Goal: Information Seeking & Learning: Learn about a topic

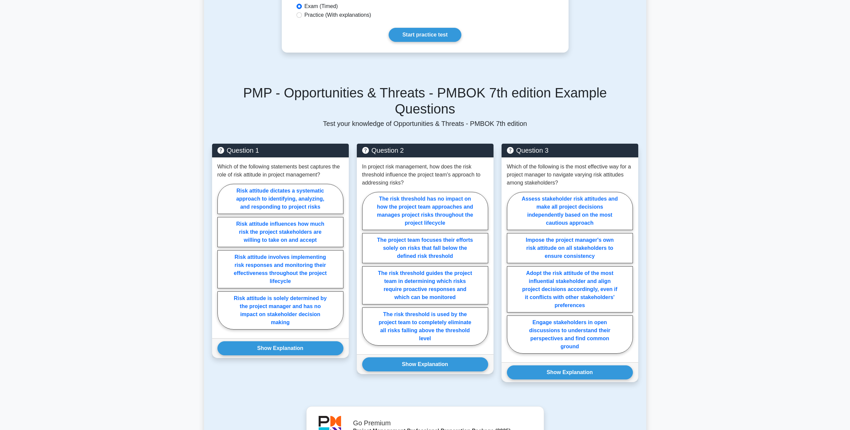
scroll to position [368, 0]
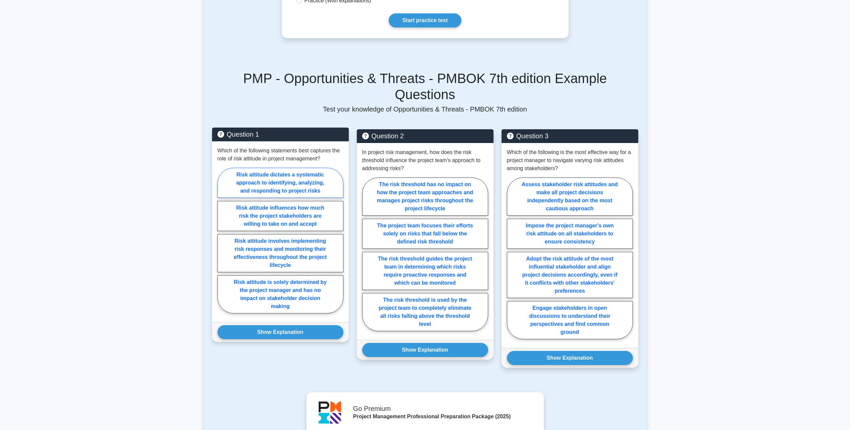
click at [305, 168] on label "Risk attitude dictates a systematic approach to identifying, analyzing, and res…" at bounding box center [280, 183] width 126 height 30
click at [222, 240] on input "Risk attitude dictates a systematic approach to identifying, analyzing, and res…" at bounding box center [219, 242] width 4 height 4
radio input "true"
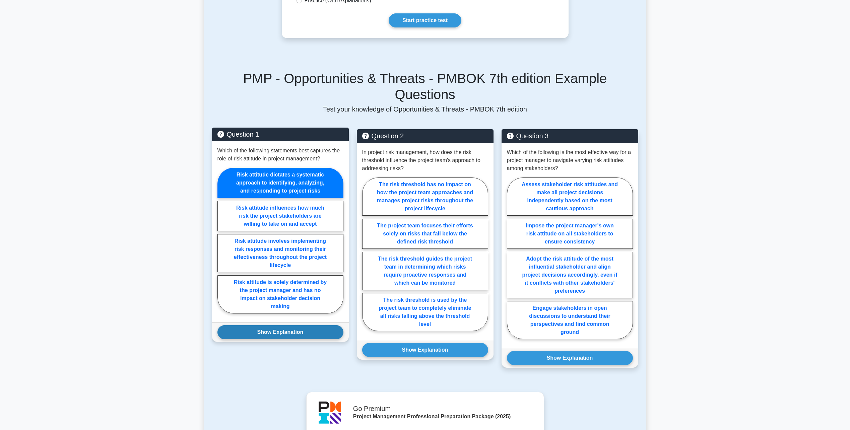
click at [294, 325] on button "Show Explanation" at bounding box center [280, 332] width 126 height 14
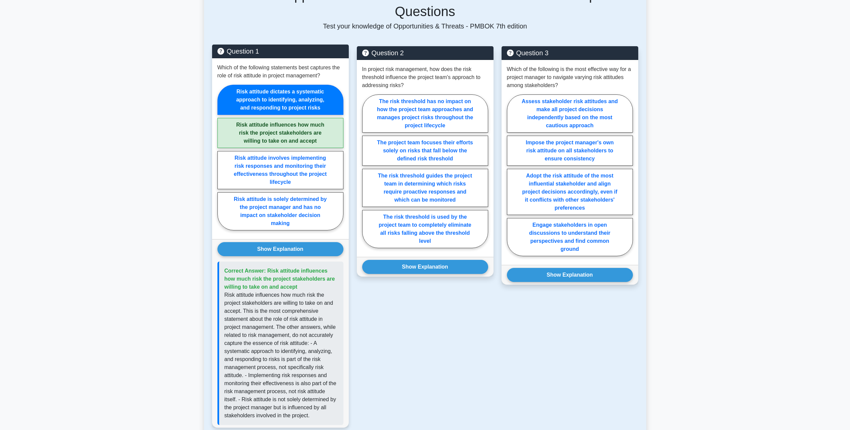
scroll to position [435, 0]
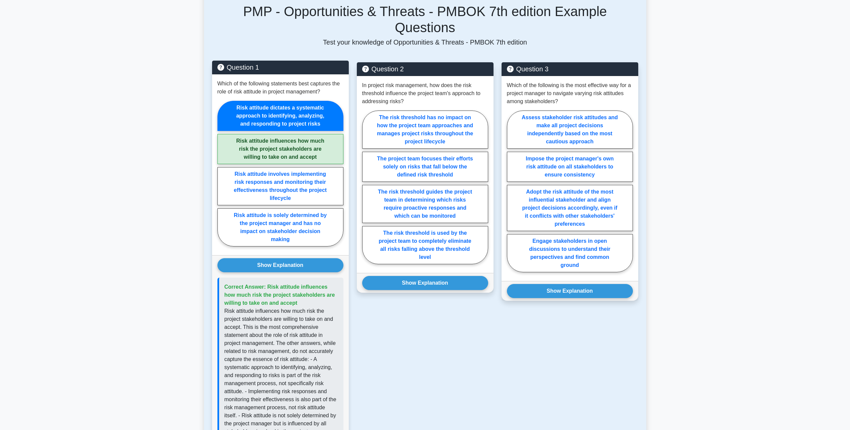
click at [290, 137] on label "Risk attitude influences how much risk the project stakeholders are willing to …" at bounding box center [280, 149] width 126 height 30
click at [222, 174] on input "Risk attitude influences how much risk the project stakeholders are willing to …" at bounding box center [219, 176] width 4 height 4
radio input "true"
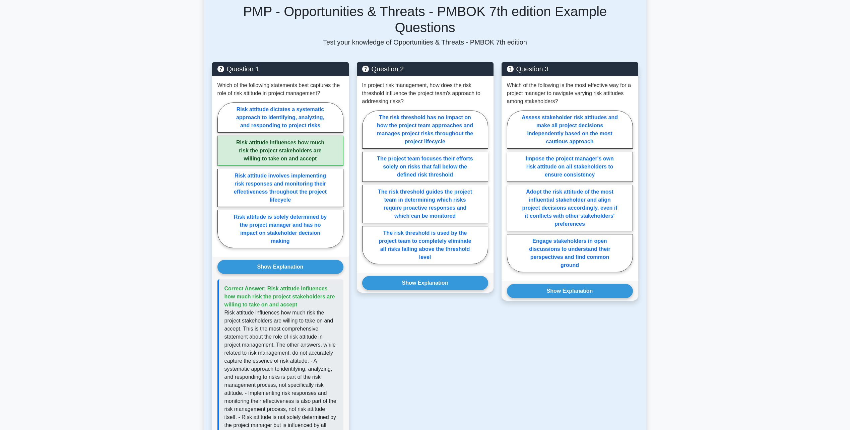
click at [195, 123] on main "Back to Project Management Professional (PMP) Test Flashcards Opportunities & T…" at bounding box center [425, 165] width 850 height 1158
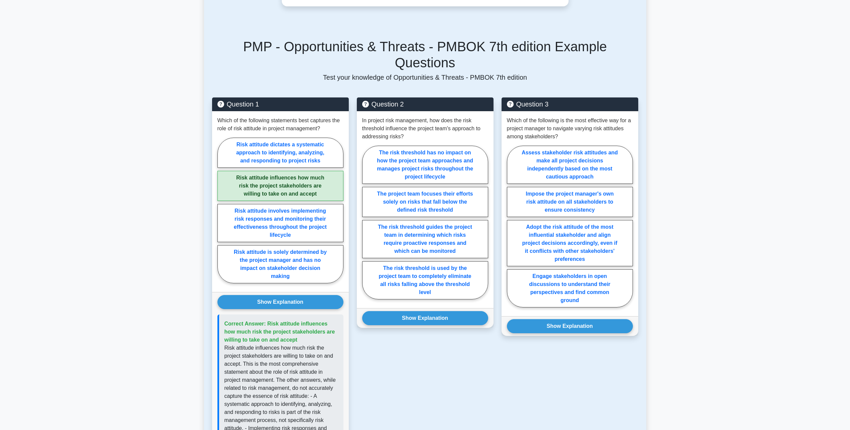
scroll to position [335, 0]
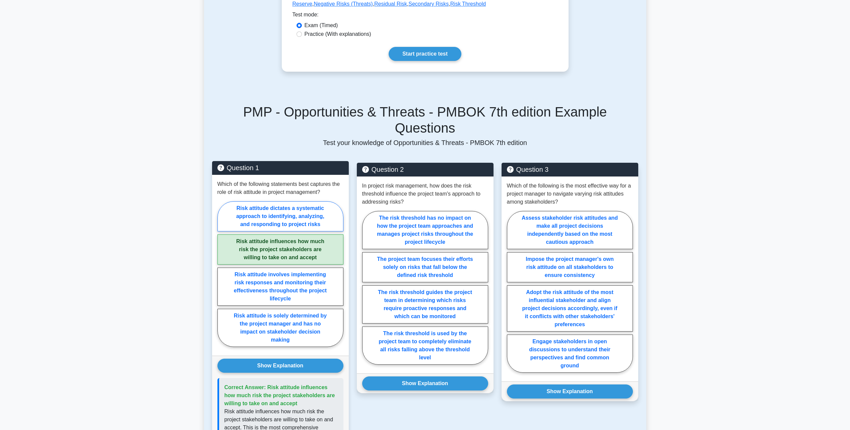
click at [297, 201] on label "Risk attitude dictates a systematic approach to identifying, analyzing, and res…" at bounding box center [280, 216] width 126 height 30
click at [222, 274] on input "Risk attitude dictates a systematic approach to identifying, analyzing, and res…" at bounding box center [219, 276] width 4 height 4
radio input "true"
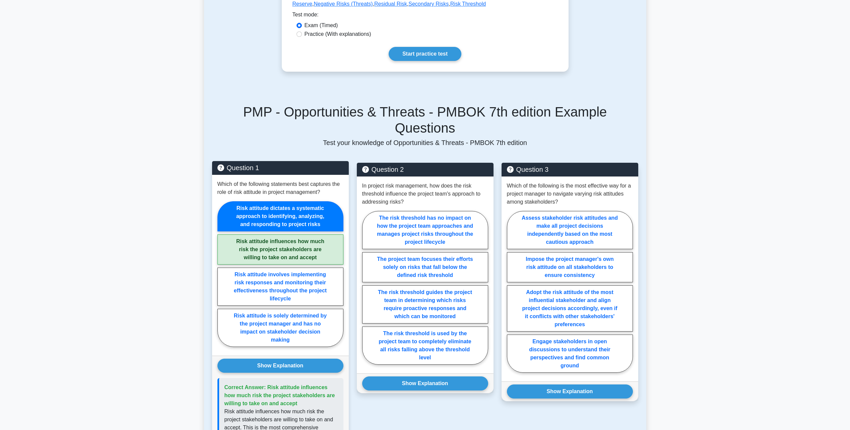
click at [287, 243] on label "Risk attitude influences how much risk the project stakeholders are willing to …" at bounding box center [280, 249] width 126 height 30
click at [222, 274] on input "Risk attitude influences how much risk the project stakeholders are willing to …" at bounding box center [219, 276] width 4 height 4
radio input "true"
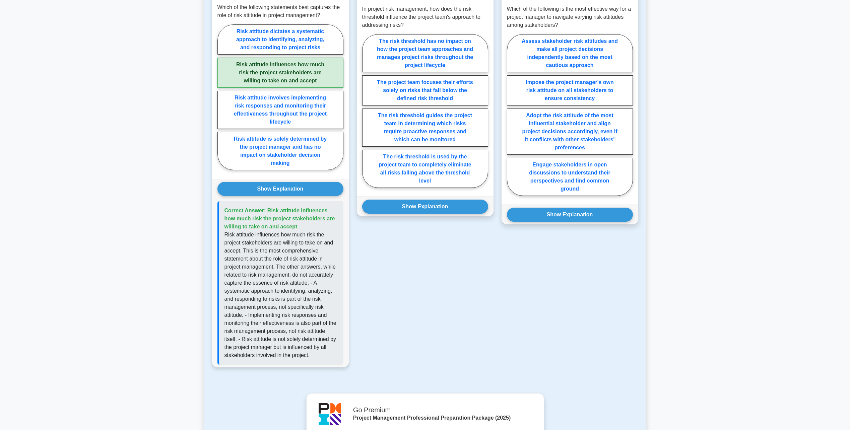
scroll to position [536, 0]
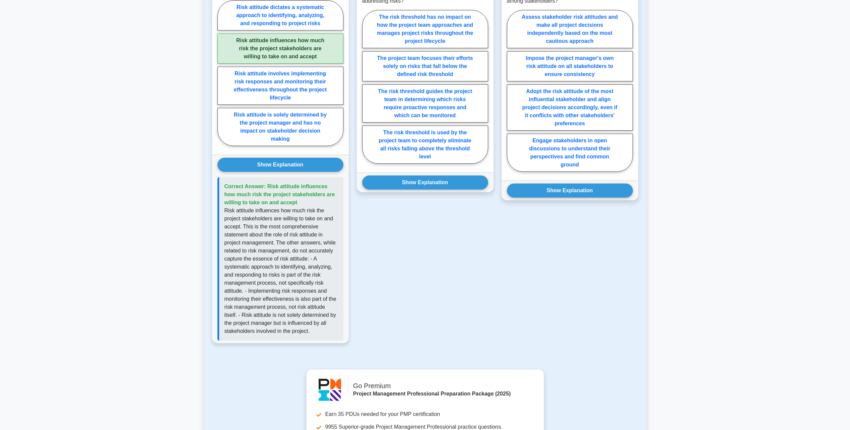
drag, startPoint x: 266, startPoint y: 171, endPoint x: 299, endPoint y: 186, distance: 36.2
click at [299, 186] on p "Correct Answer: Risk attitude influences how much risk the project stakeholders…" at bounding box center [281, 195] width 114 height 24
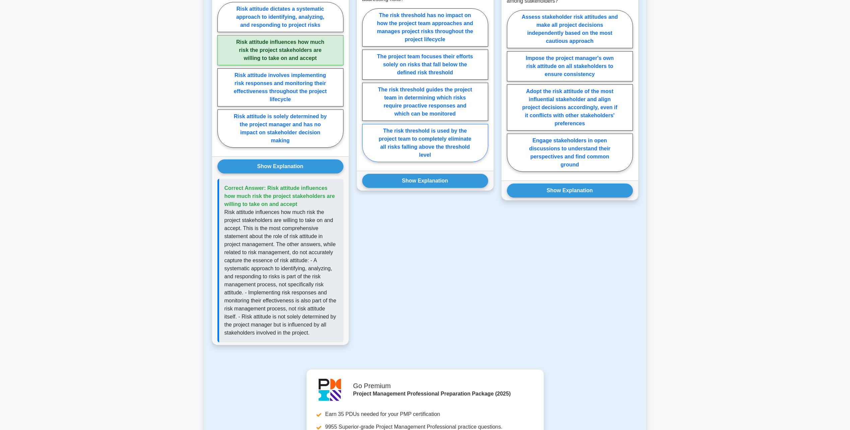
copy span "Risk attitude influences how much risk the project stakeholders are willing to …"
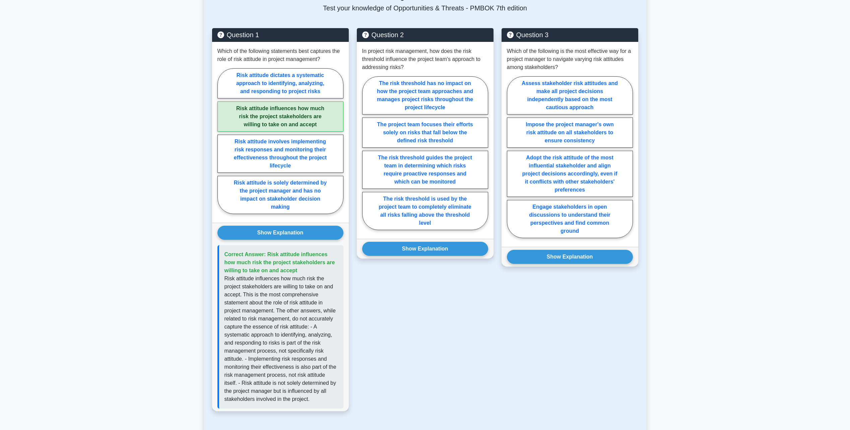
scroll to position [469, 0]
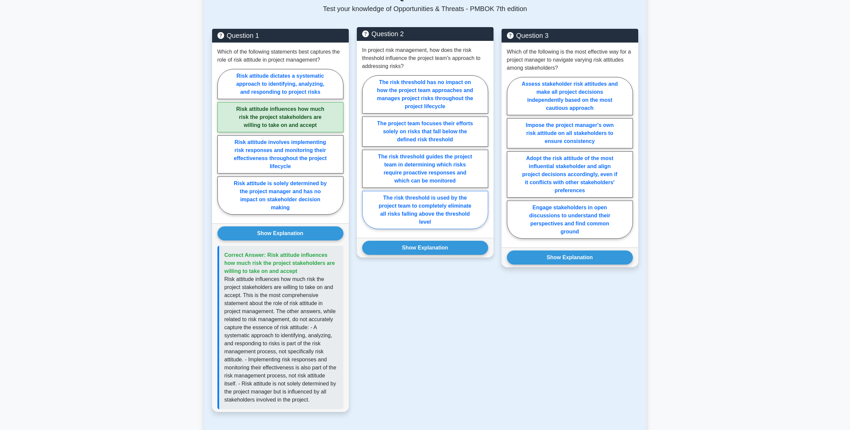
click at [440, 196] on label "The risk threshold is used by the project team to completely eliminate all risk…" at bounding box center [425, 210] width 126 height 38
click at [366, 156] on input "The risk threshold is used by the project team to completely eliminate all risk…" at bounding box center [364, 154] width 4 height 4
radio input "true"
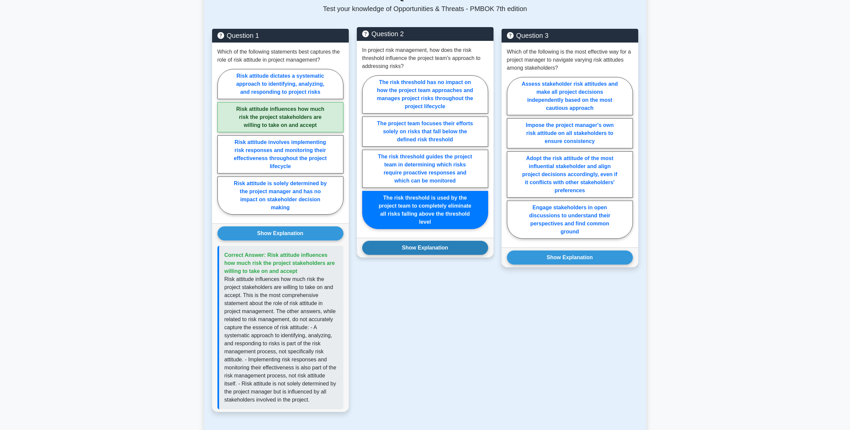
click at [437, 241] on button "Show Explanation" at bounding box center [425, 248] width 126 height 14
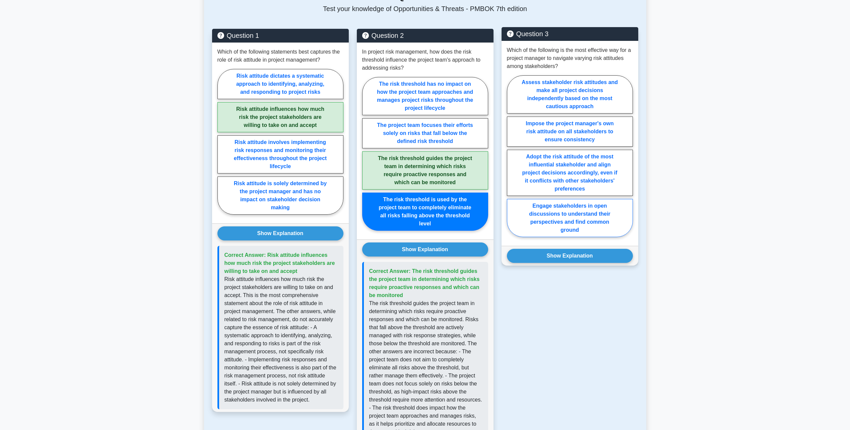
click at [596, 205] on label "Engage stakeholders in open discussions to understand their perspectives and fi…" at bounding box center [570, 218] width 126 height 38
click at [511, 160] on input "Engage stakeholders in open discussions to understand their perspectives and fi…" at bounding box center [509, 158] width 4 height 4
radio input "true"
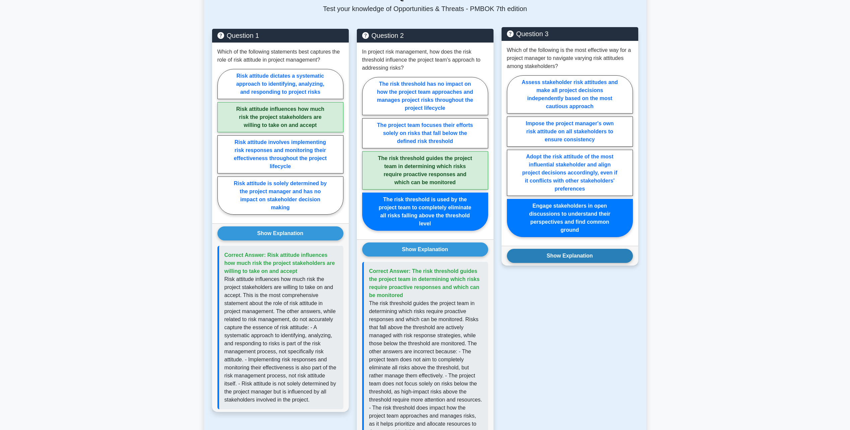
click at [588, 249] on button "Show Explanation" at bounding box center [570, 256] width 126 height 14
